Goal: Information Seeking & Learning: Learn about a topic

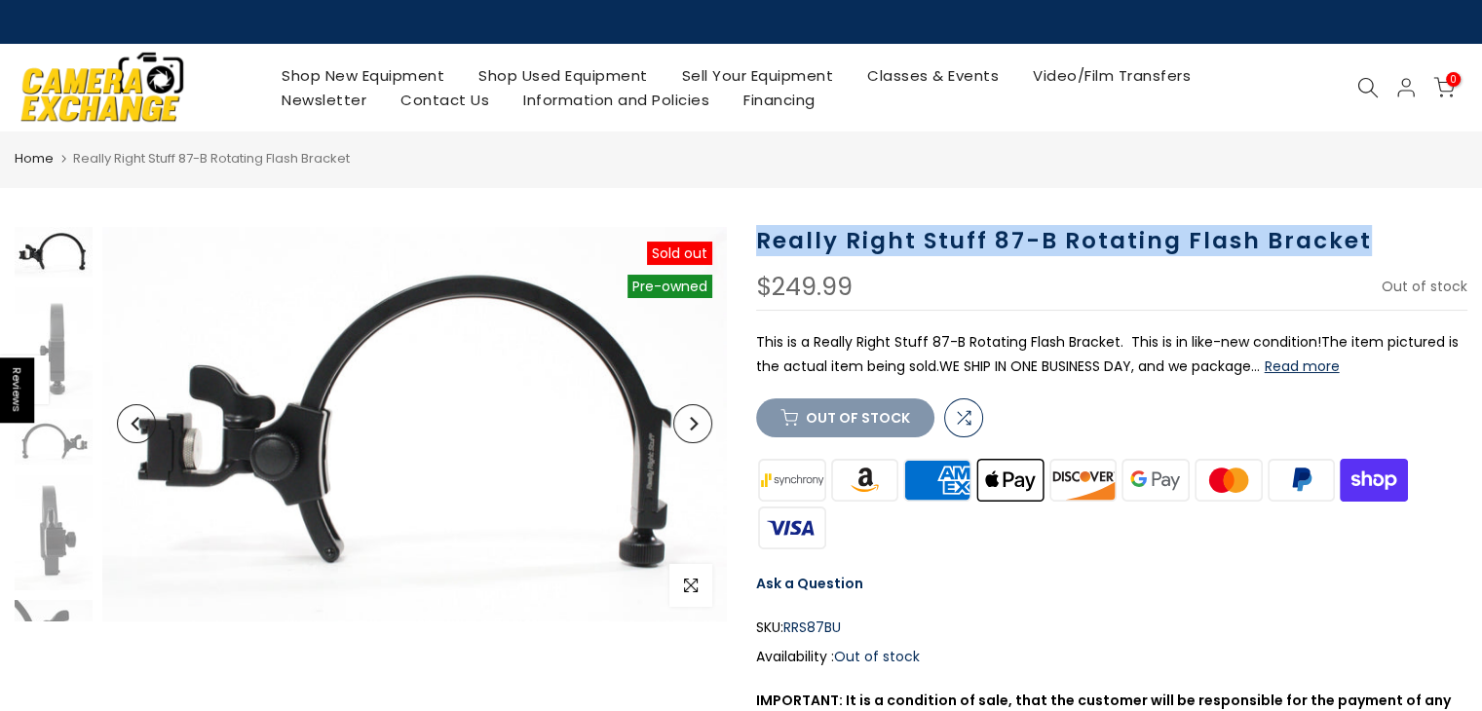
drag, startPoint x: 758, startPoint y: 243, endPoint x: 1244, endPoint y: 256, distance: 486.5
copy h1 "Really Right Stuff 87-B Rotating Flash Bracket"
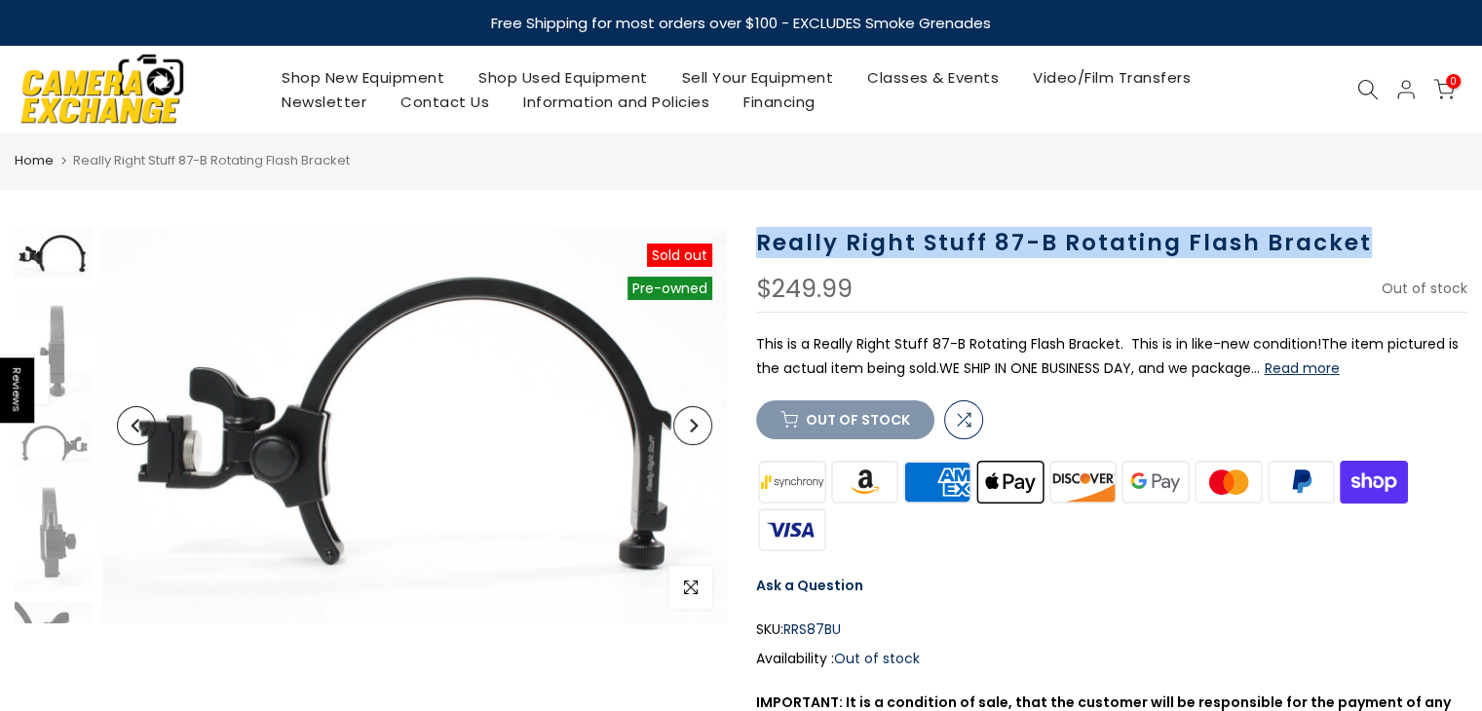
click at [1327, 366] on button "Read more" at bounding box center [1302, 369] width 75 height 18
click at [1064, 238] on h1 "Really Right Stuff 87-B Rotating Flash Bracket" at bounding box center [1112, 243] width 712 height 28
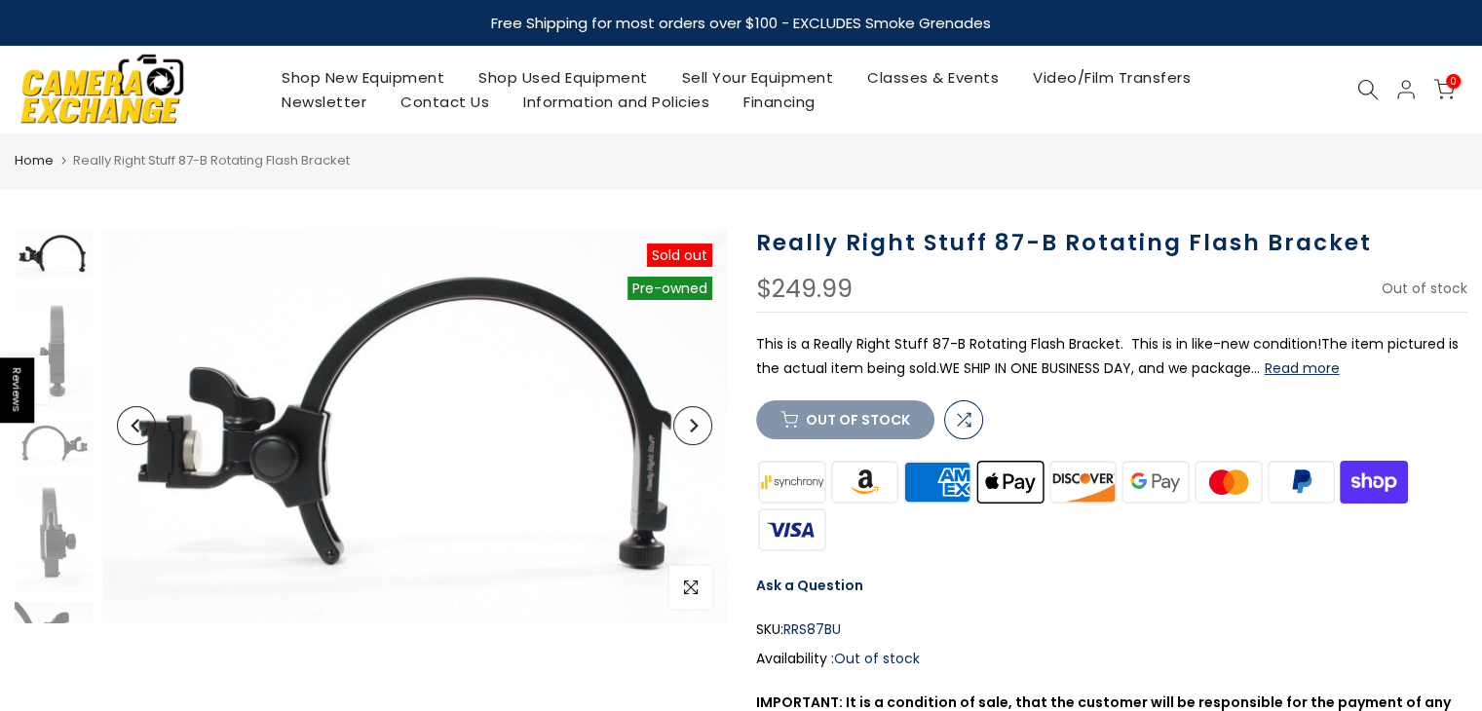
click at [1299, 367] on button "Read more" at bounding box center [1302, 369] width 75 height 18
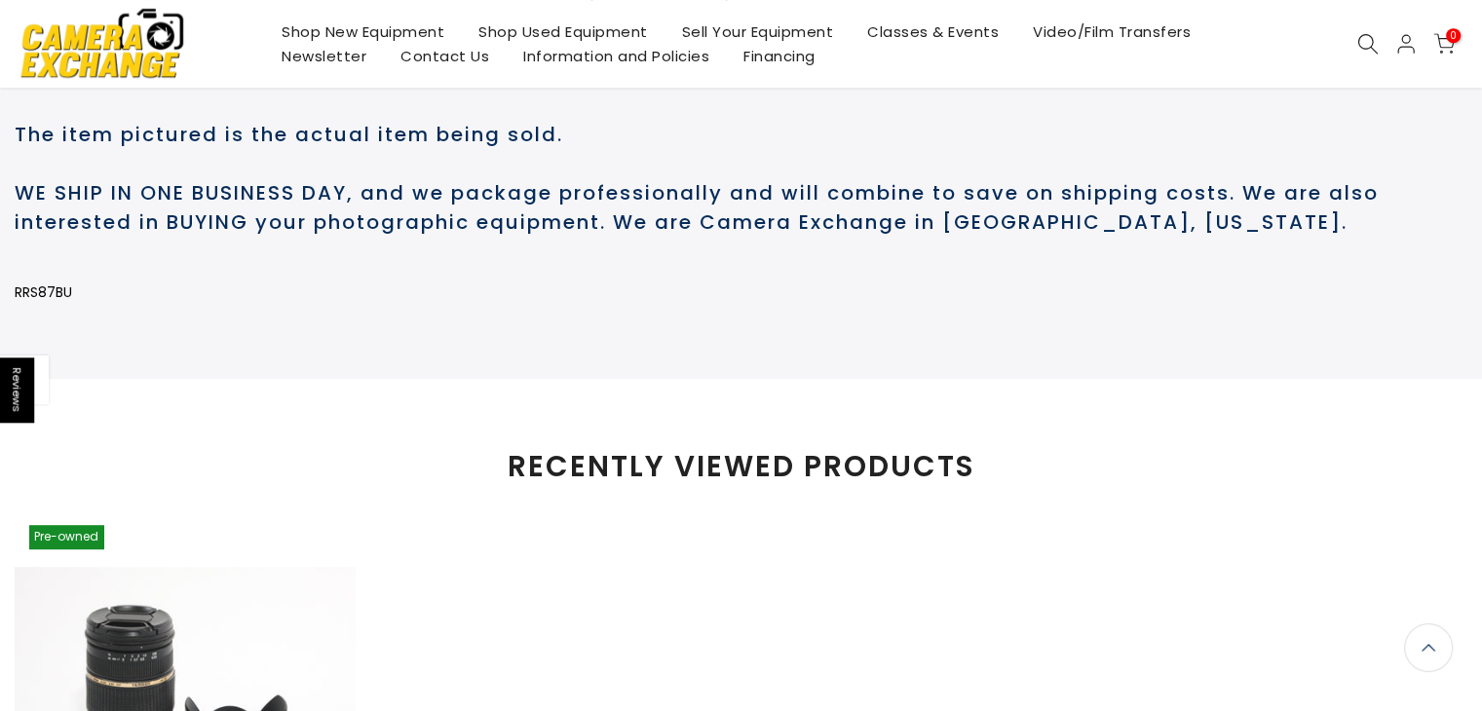
scroll to position [967, 0]
